Goal: Information Seeking & Learning: Learn about a topic

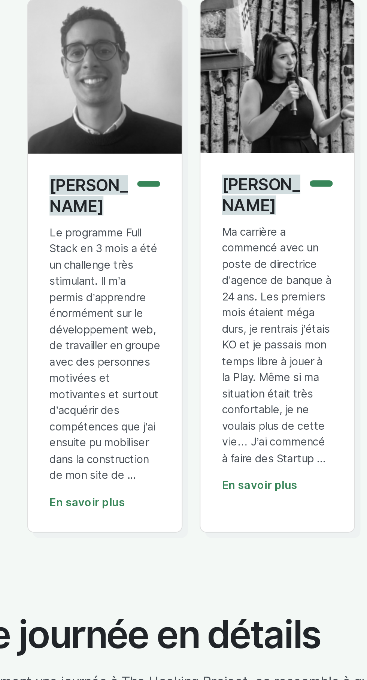
scroll to position [1813, 0]
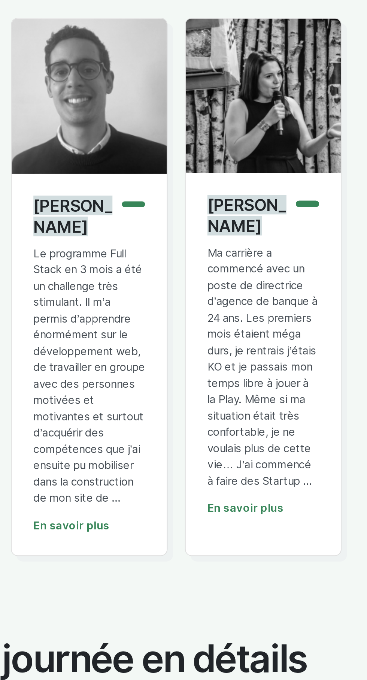
click at [158, 392] on p "Le programme Full Stack en 3 mois a été un challenge très stimulant. Il m’a per…" at bounding box center [139, 344] width 58 height 135
click at [138, 425] on link "En savoir plus" at bounding box center [129, 421] width 39 height 7
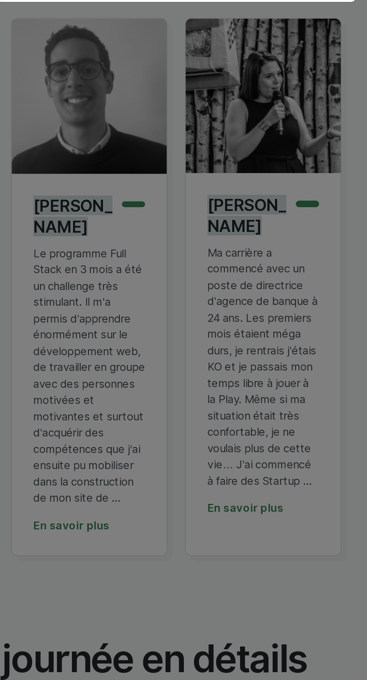
click at [221, 385] on div "[PERSON_NAME] × Le programme Full Stack en 3 mois a été un challenge très stimu…" at bounding box center [183, 340] width 367 height 680
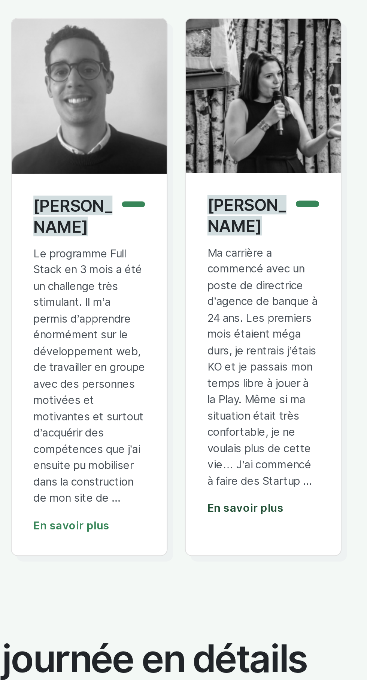
click at [222, 416] on link "En savoir plus" at bounding box center [219, 412] width 39 height 7
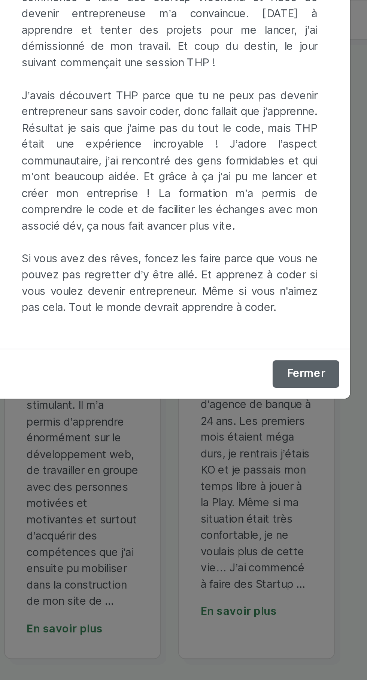
click at [261, 297] on button "Fermer" at bounding box center [254, 290] width 34 height 14
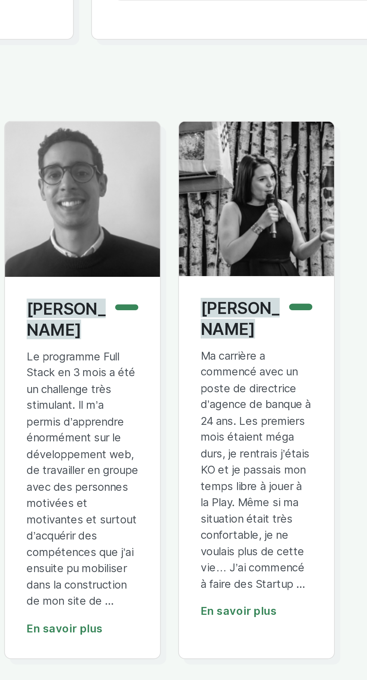
click at [158, 361] on p "Le programme Full Stack en 3 mois a été un challenge très stimulant. Il m’a per…" at bounding box center [139, 344] width 58 height 135
click at [140, 425] on link "En savoir plus" at bounding box center [129, 421] width 39 height 7
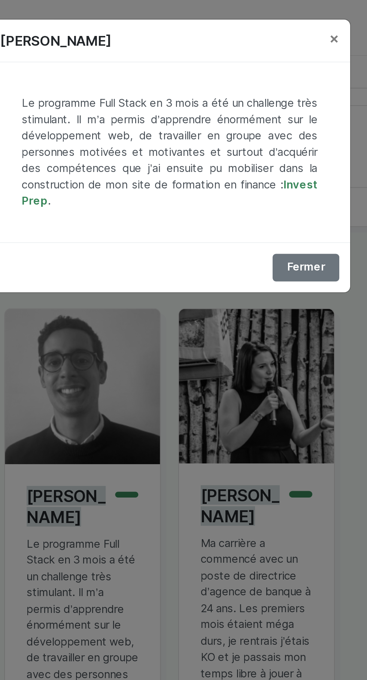
click at [271, 99] on div "Le programme Full Stack en 3 mois a été un challenge très stimulant. Il m’a per…" at bounding box center [183, 78] width 187 height 93
click at [256, 97] on link "Invest Prep" at bounding box center [183, 99] width 153 height 15
click at [258, 141] on button "Fermer" at bounding box center [254, 138] width 34 height 14
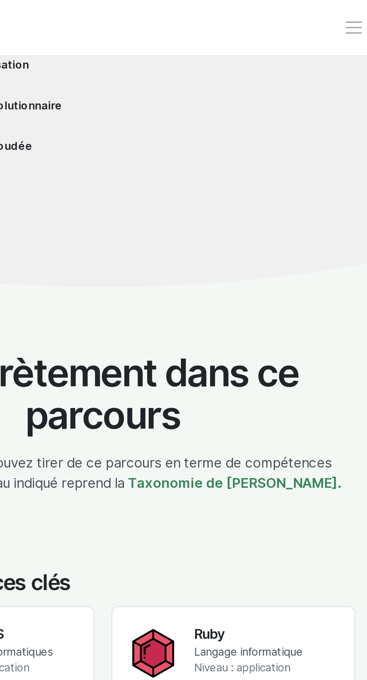
scroll to position [984, 0]
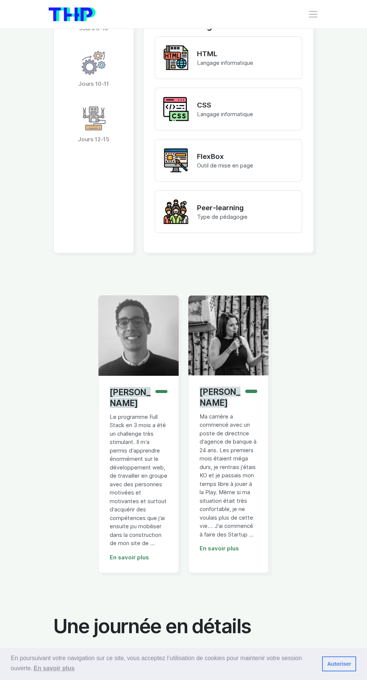
scroll to position [1681, 0]
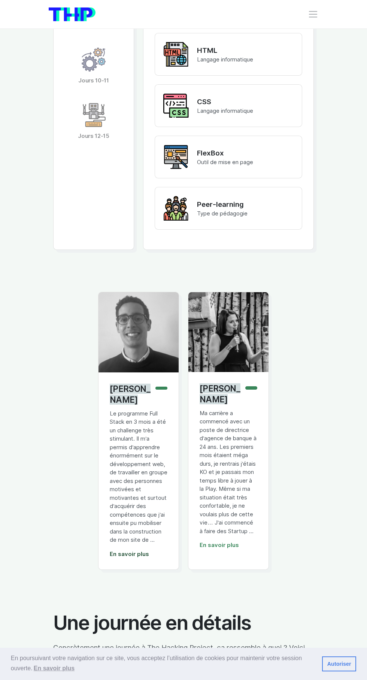
click at [137, 557] on link "En savoir plus" at bounding box center [129, 554] width 39 height 7
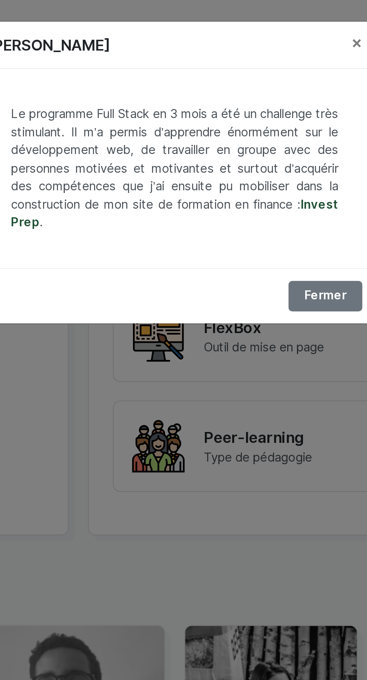
click at [252, 96] on link "Invest Prep" at bounding box center [183, 99] width 153 height 15
click at [255, 97] on link "Invest Prep" at bounding box center [183, 99] width 153 height 15
